Goal: Ask a question

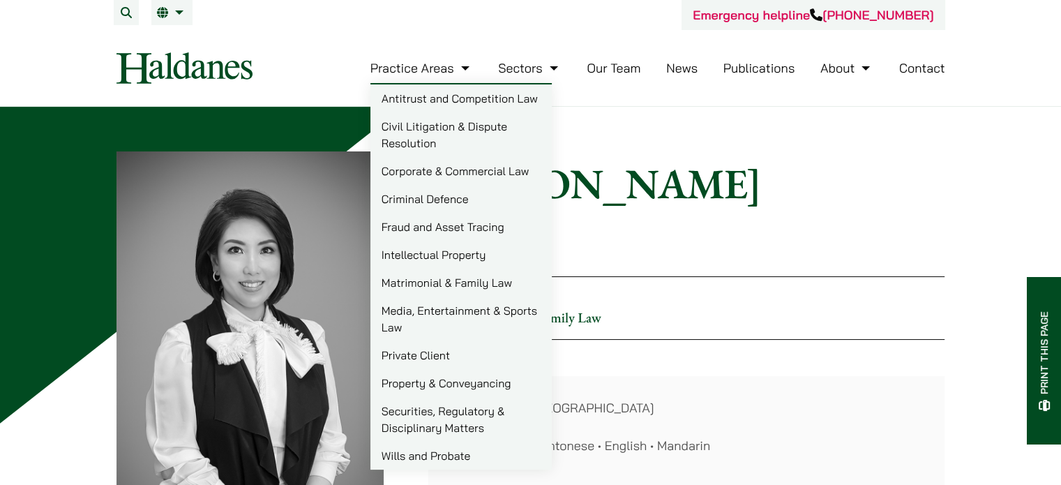
click at [406, 278] on link "Matrimonial & Family Law" at bounding box center [460, 283] width 181 height 28
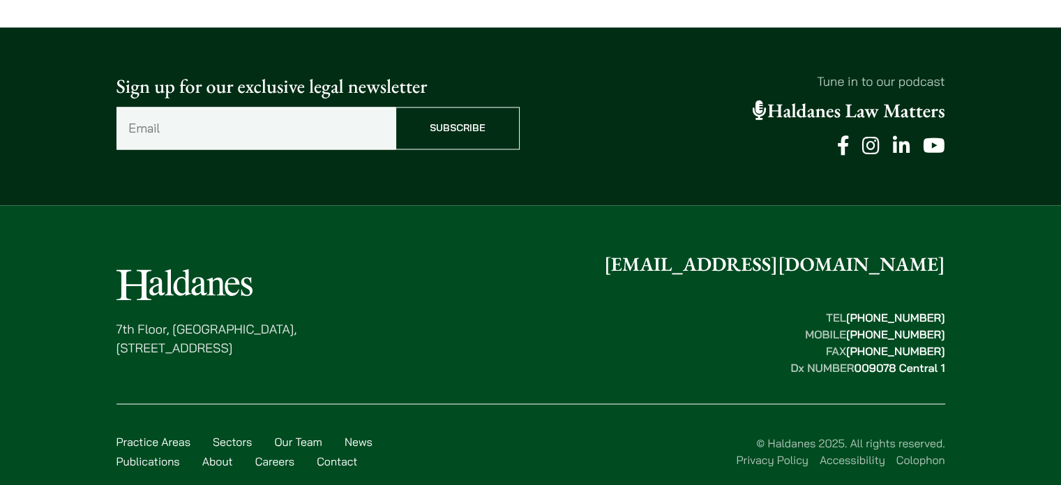
scroll to position [2338, 0]
click at [336, 453] on link "Contact" at bounding box center [337, 460] width 40 height 14
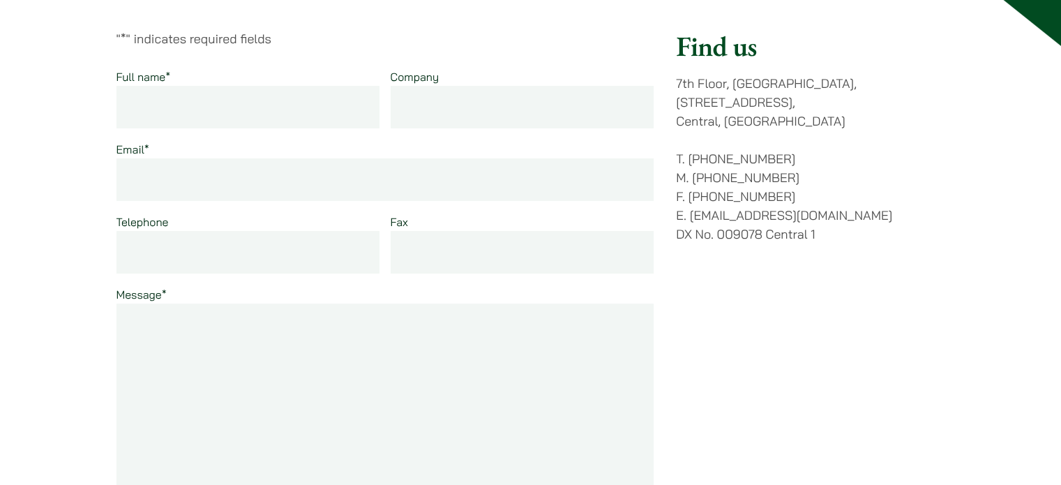
scroll to position [198, 0]
click at [173, 108] on input "Full name *" at bounding box center [248, 109] width 264 height 43
type input "[PERSON_NAME]"
type input "e"
click at [156, 183] on input "Email *" at bounding box center [385, 181] width 538 height 43
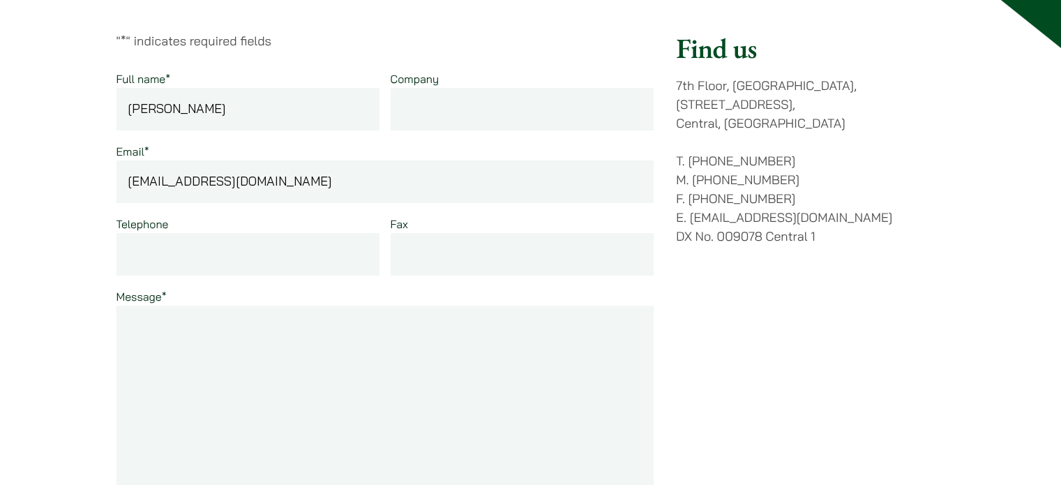
click at [308, 180] on input "[EMAIL_ADDRESS][DOMAIN_NAME]" at bounding box center [385, 181] width 538 height 43
type input "[EMAIL_ADDRESS][DOMAIN_NAME]"
paste textarea "Dear OLN Team, I am looking for establishing a standard prenup contract in [GEO…"
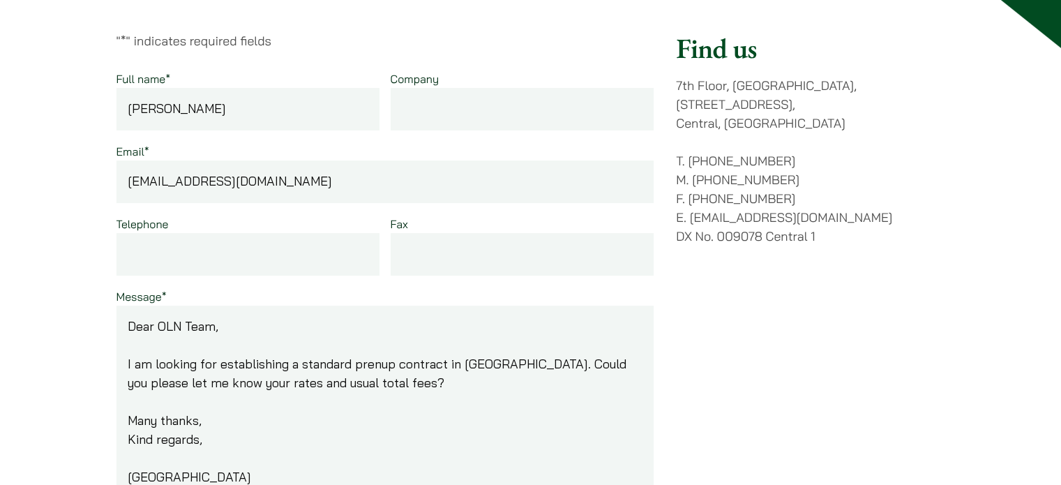
click at [170, 326] on textarea "Dear OLN Team, I am looking for establishing a standard prenup contract in [GEO…" at bounding box center [385, 406] width 538 height 201
click at [170, 326] on textarea "Dear OLN Team, I am looking for establishing a standard prenup contract in HK. …" at bounding box center [385, 406] width 538 height 201
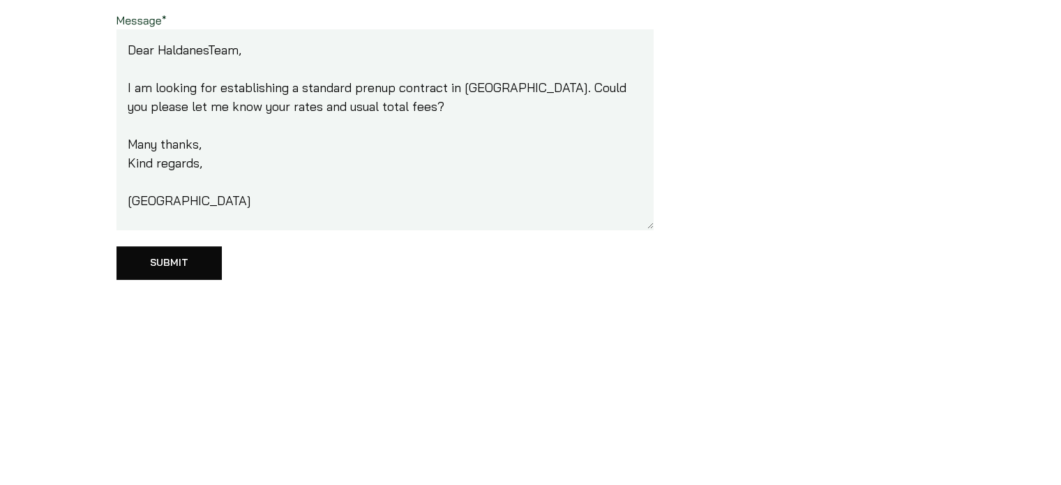
scroll to position [474, 0]
click at [259, 156] on textarea "Dear HaldanesTeam, I am looking for establishing a standard prenup contract in …" at bounding box center [385, 129] width 538 height 201
click at [209, 50] on textarea "Dear HaldanesTeam, I am looking for establishing a standard prenup contract in …" at bounding box center [385, 129] width 538 height 201
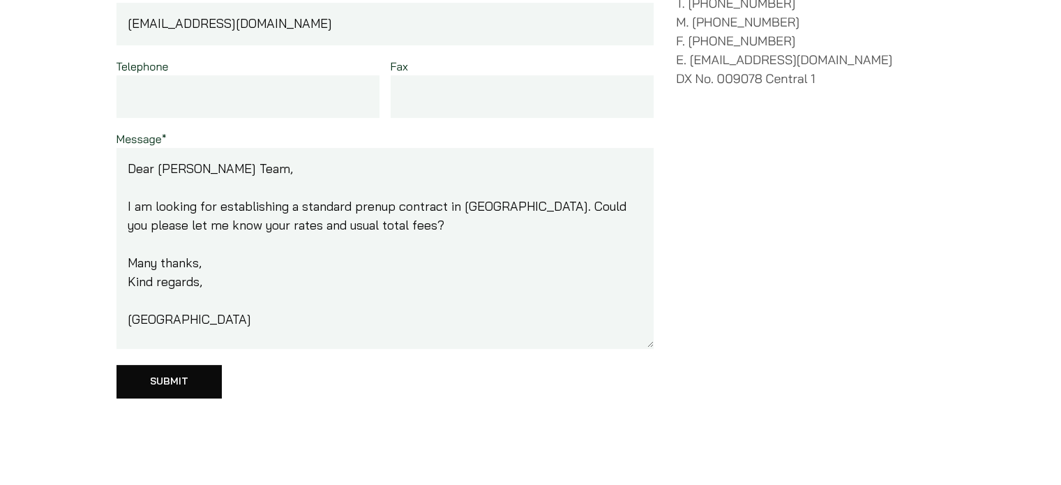
scroll to position [354, 0]
type textarea "Dear Haldanes Team, I am looking for establishing a standard prenup contract in…"
click at [159, 383] on input "Submit" at bounding box center [168, 382] width 105 height 33
